Goal: Communication & Community: Answer question/provide support

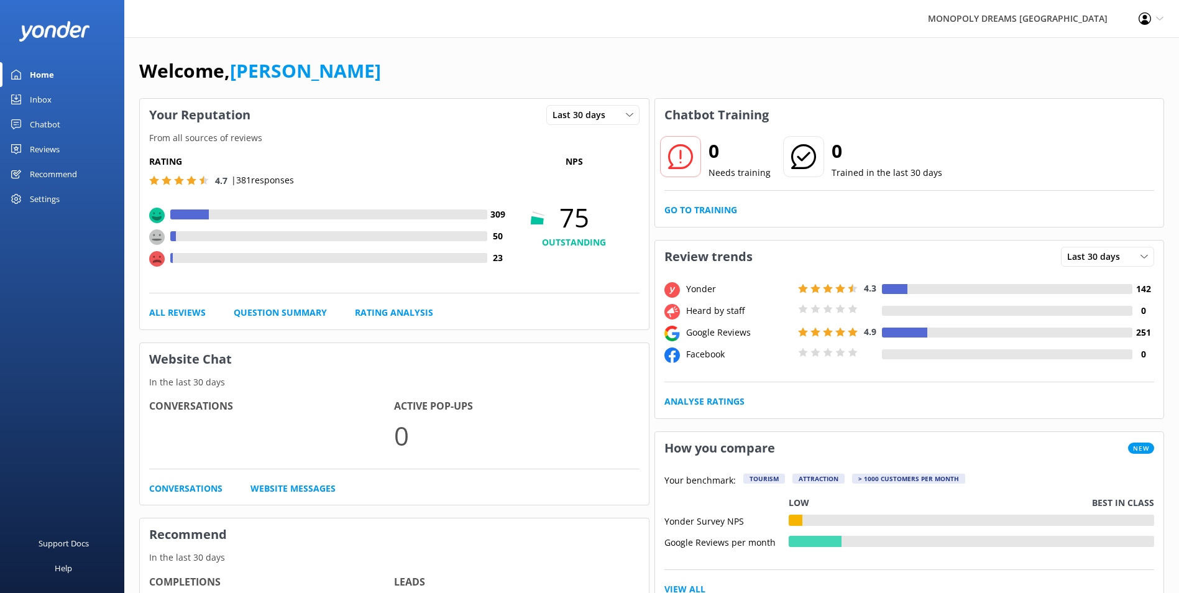
click at [40, 99] on div "Inbox" at bounding box center [41, 99] width 22 height 25
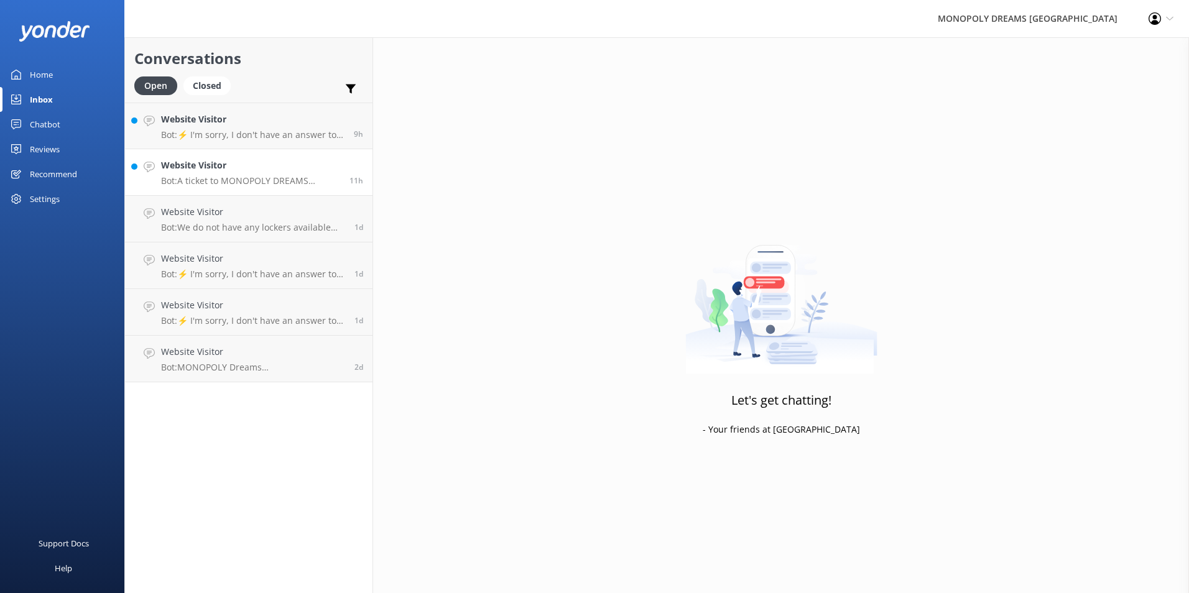
click at [241, 177] on p "Bot: A ticket to MONOPOLY DREAMS Melbourne includes access to both Mr. Monopoly…" at bounding box center [250, 180] width 179 height 11
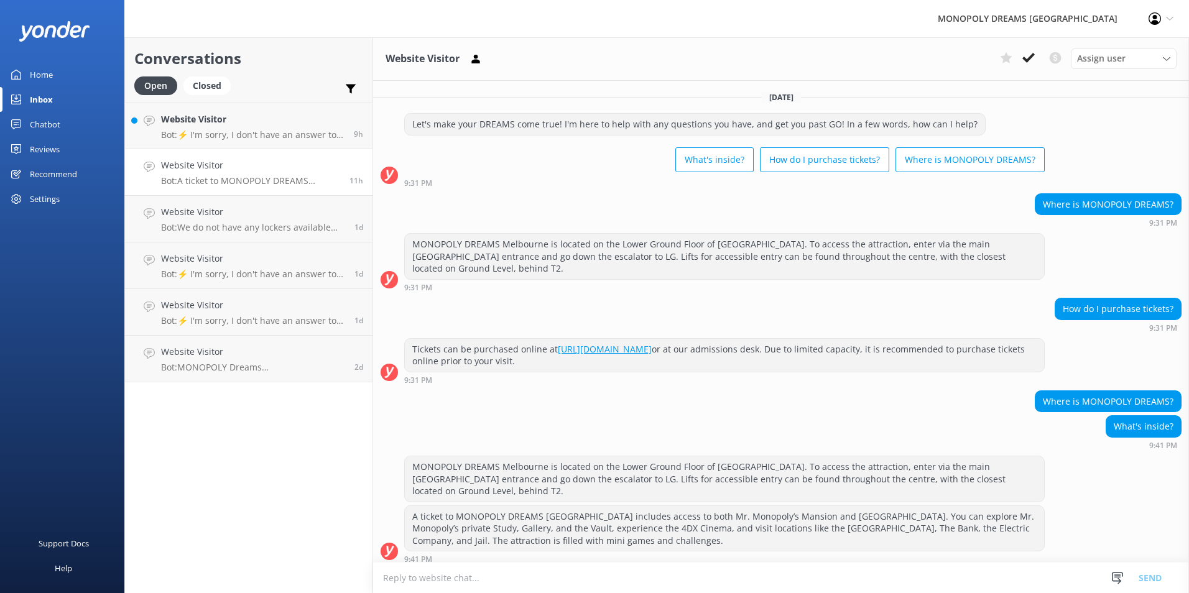
scroll to position [7, 0]
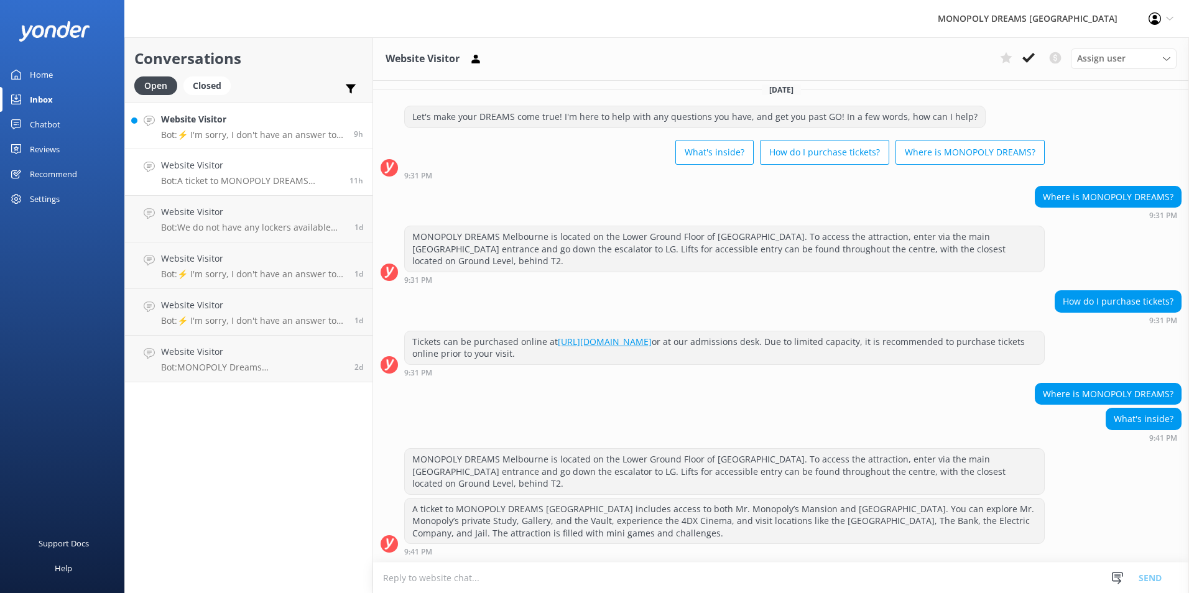
click at [267, 135] on p "Bot: ⚡ I'm sorry, I don't have an answer to your question. Could you please try…" at bounding box center [252, 134] width 183 height 11
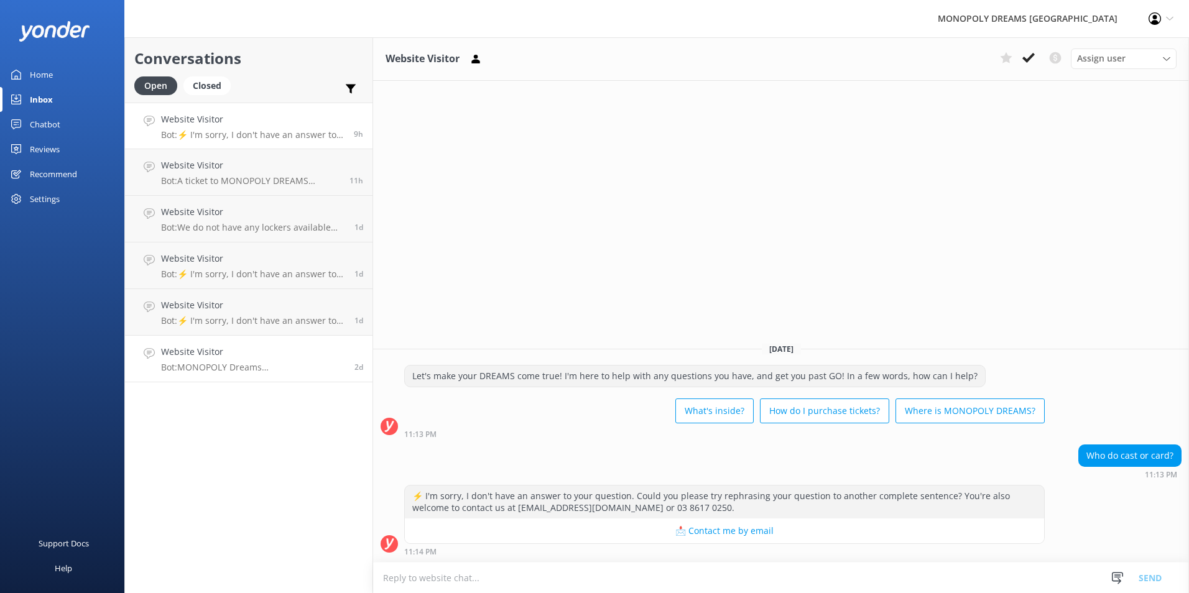
click at [247, 353] on h4 "Website Visitor" at bounding box center [253, 352] width 184 height 14
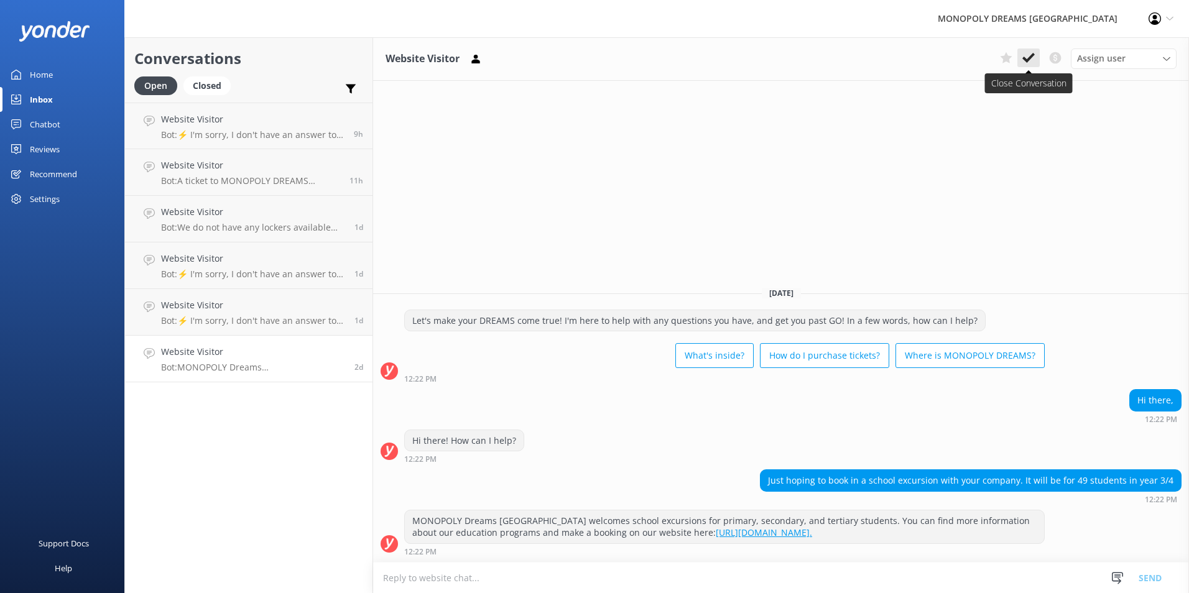
click at [1031, 60] on icon at bounding box center [1028, 58] width 12 height 12
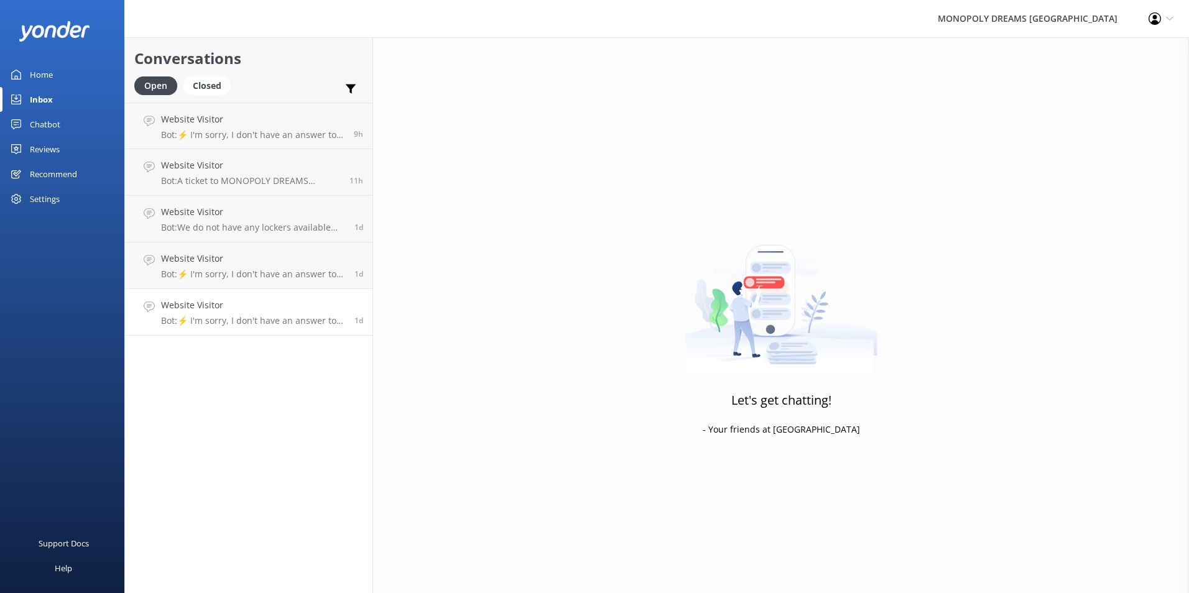
click at [232, 313] on div "Website Visitor Bot: ⚡ I'm sorry, I don't have an answer to your question. Coul…" at bounding box center [253, 311] width 184 height 27
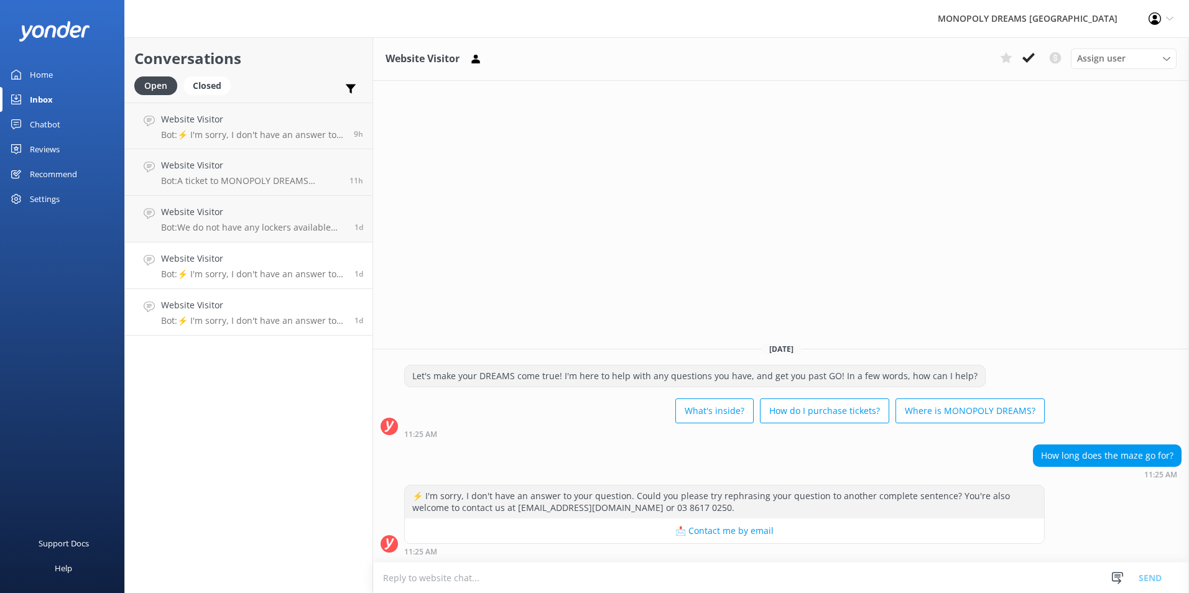
click at [267, 270] on p "Bot: ⚡ I'm sorry, I don't have an answer to your question. Could you please try…" at bounding box center [253, 274] width 184 height 11
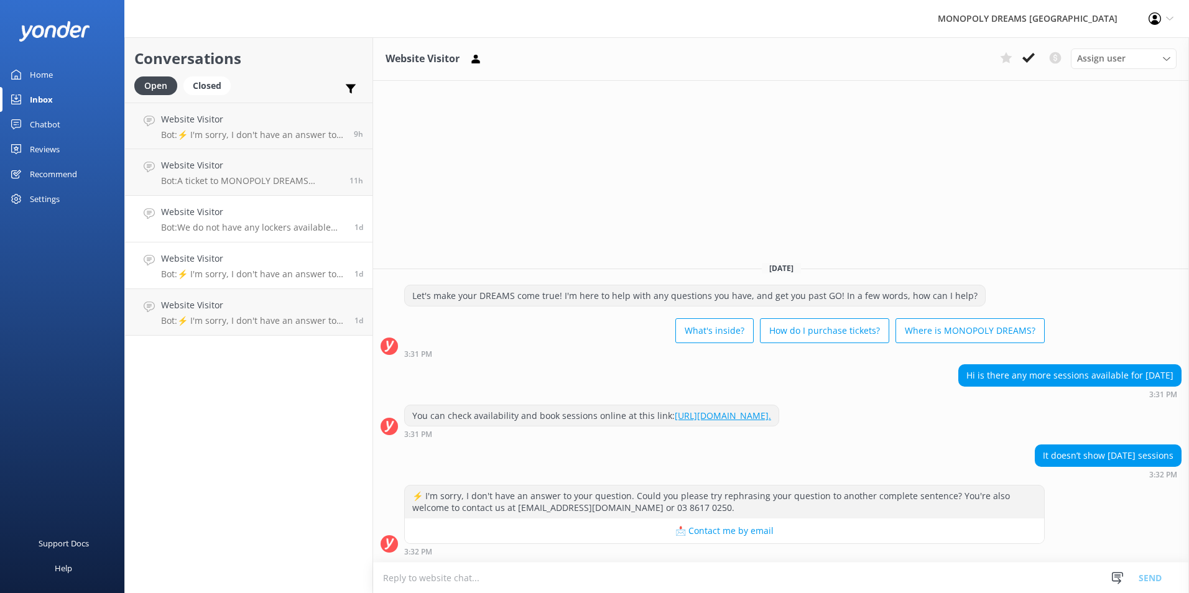
click at [267, 226] on p "Bot: We do not have any lockers available and cannot store any bags, luggage, o…" at bounding box center [253, 227] width 184 height 11
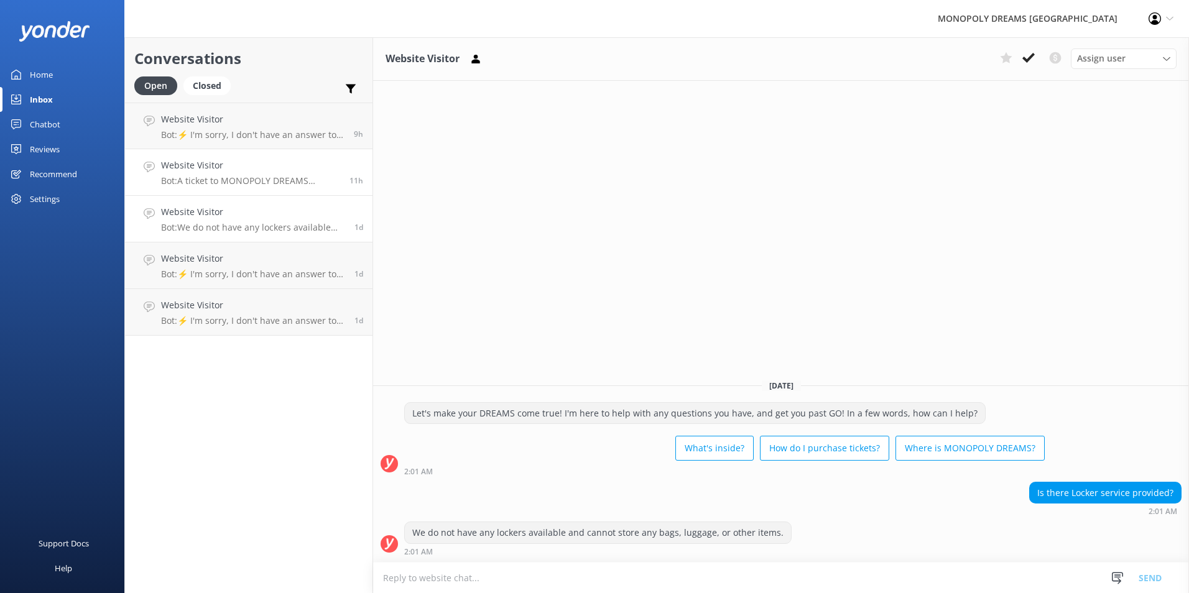
click at [250, 170] on h4 "Website Visitor" at bounding box center [250, 166] width 179 height 14
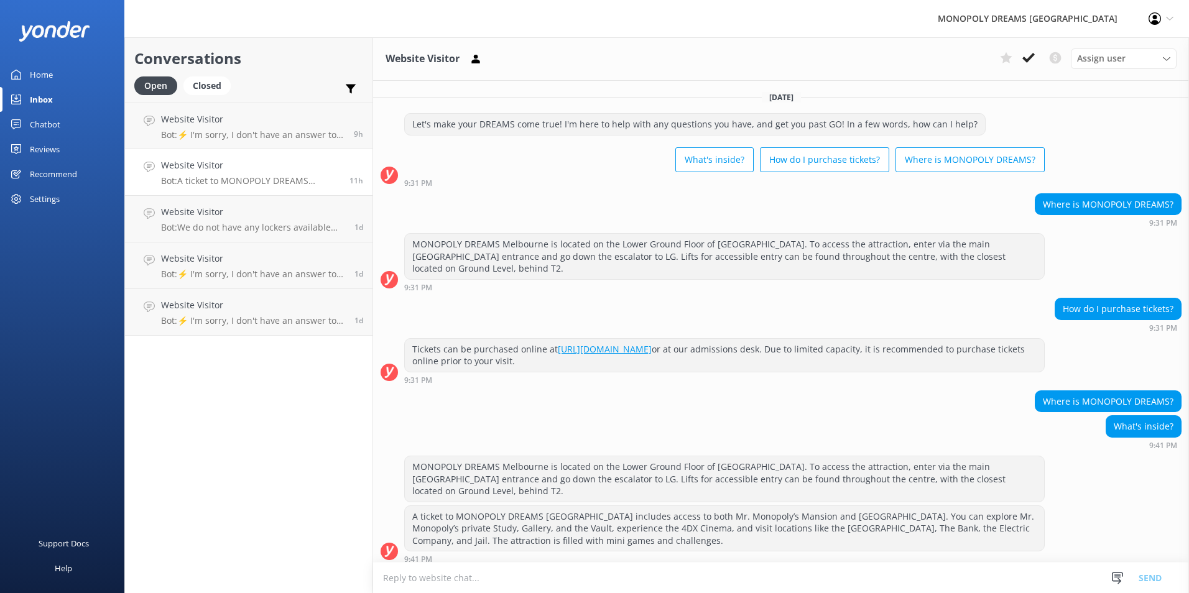
scroll to position [7, 0]
